Goal: Transaction & Acquisition: Purchase product/service

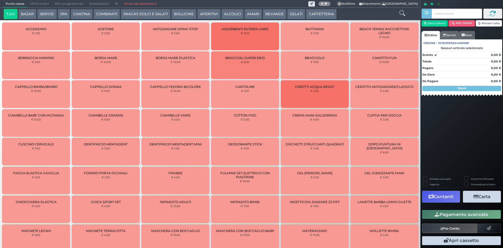
click at [402, 11] on icon at bounding box center [403, 13] width 6 height 6
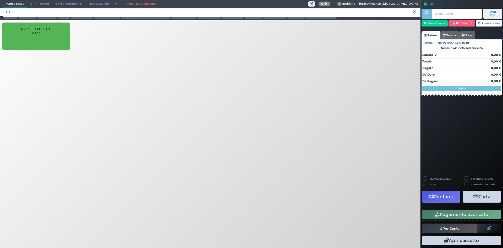
type input "FLU"
click at [41, 27] on span "PROSECCO FLUTE" at bounding box center [36, 29] width 30 height 4
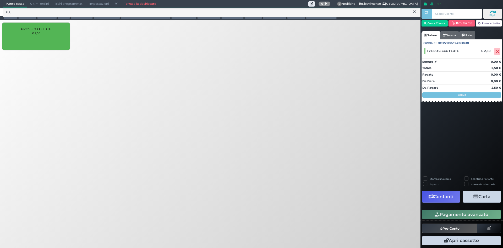
click at [445, 215] on button "Pagamento avanzato" at bounding box center [461, 214] width 79 height 9
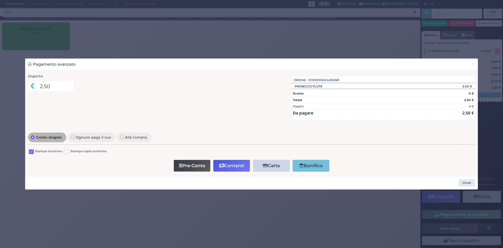
click at [29, 150] on label at bounding box center [31, 151] width 5 height 5
click at [0, 0] on input "checkbox" at bounding box center [0, 0] width 0 height 0
click at [229, 165] on button "Contanti" at bounding box center [231, 166] width 37 height 12
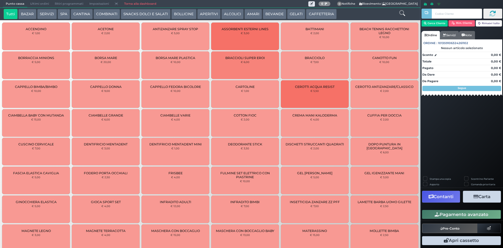
click at [45, 3] on span "Ultimi ordini" at bounding box center [39, 3] width 25 height 7
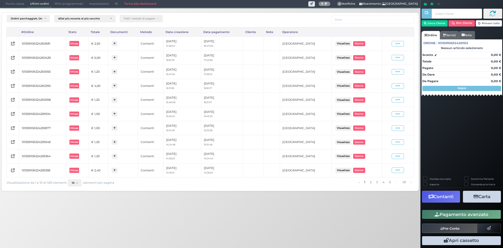
click at [400, 40] on div "Visualizza Ristampa Pre-Conto [GEOGRAPHIC_DATA]" at bounding box center [398, 43] width 26 height 7
click at [399, 44] on icon at bounding box center [398, 43] width 4 height 5
click at [382, 57] on span "Ristampa Pre-Conto" at bounding box center [385, 58] width 21 height 9
